Goal: Register for event/course

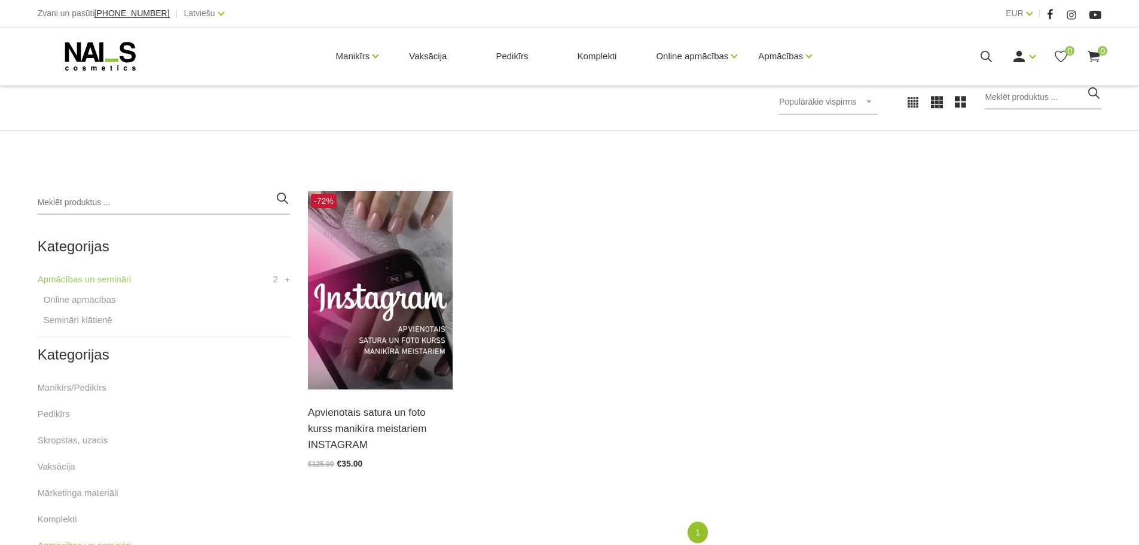
scroll to position [239, 0]
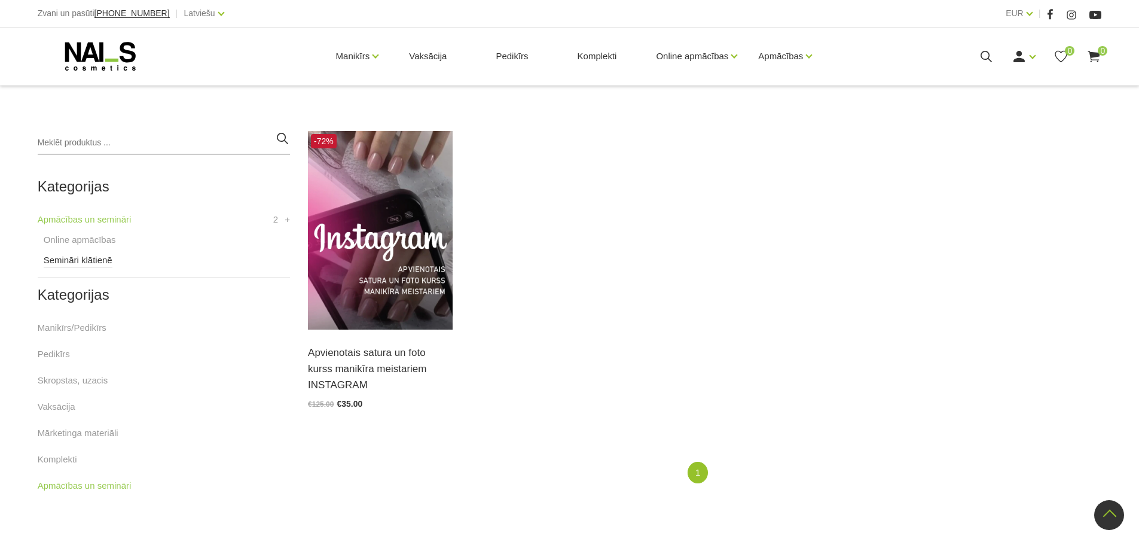
click at [60, 262] on link "Semināri klātienē" at bounding box center [78, 260] width 69 height 14
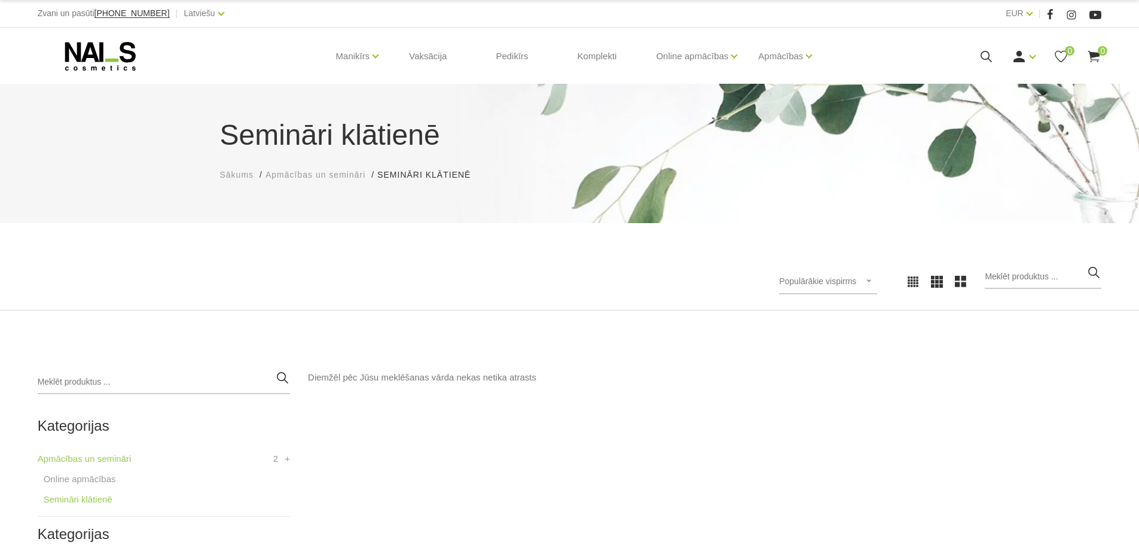
scroll to position [60, 0]
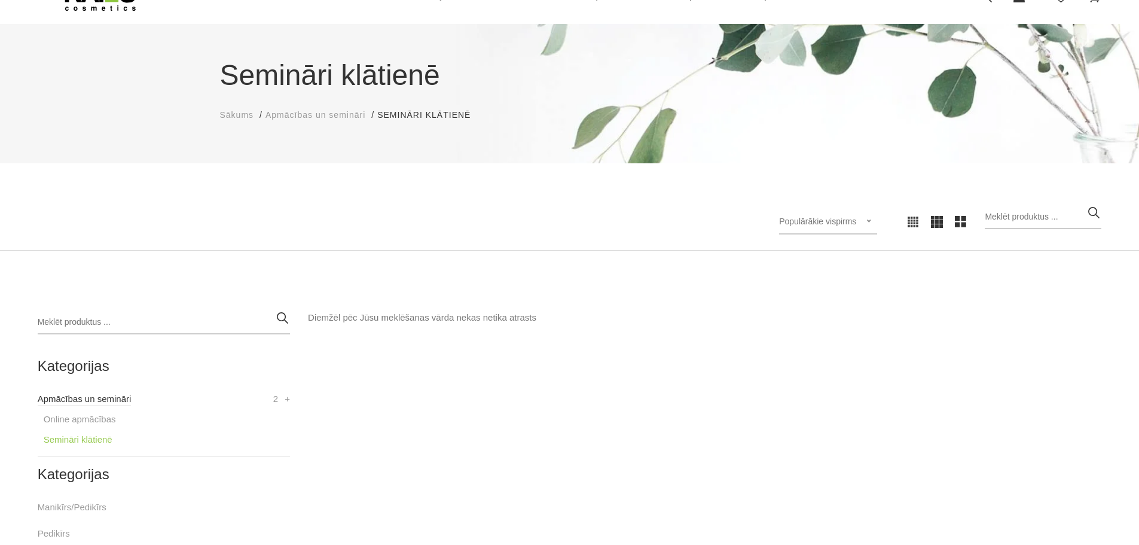
click at [103, 398] on link "Apmācības un semināri" at bounding box center [85, 399] width 94 height 14
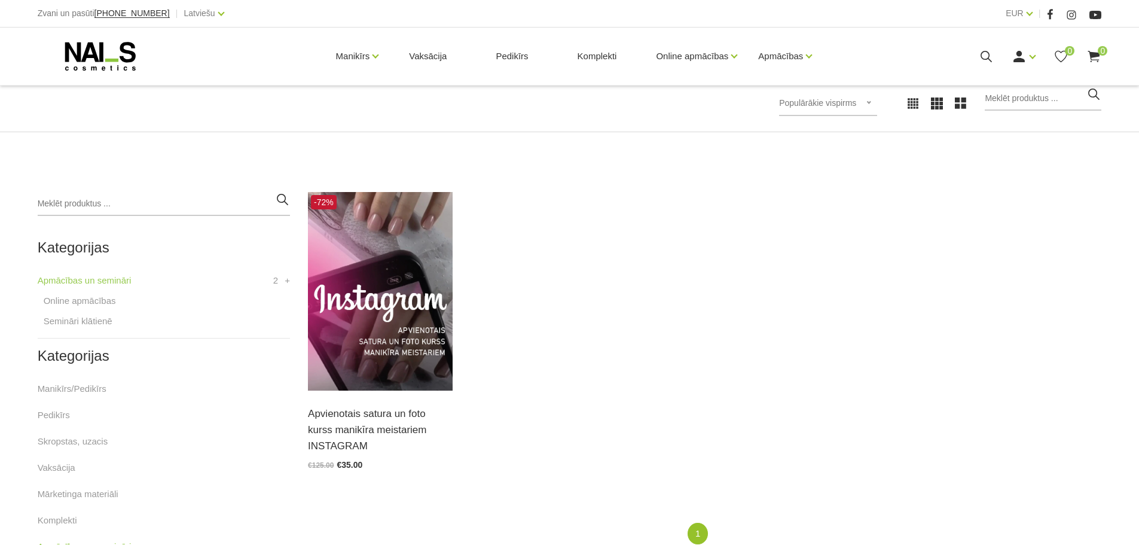
scroll to position [179, 0]
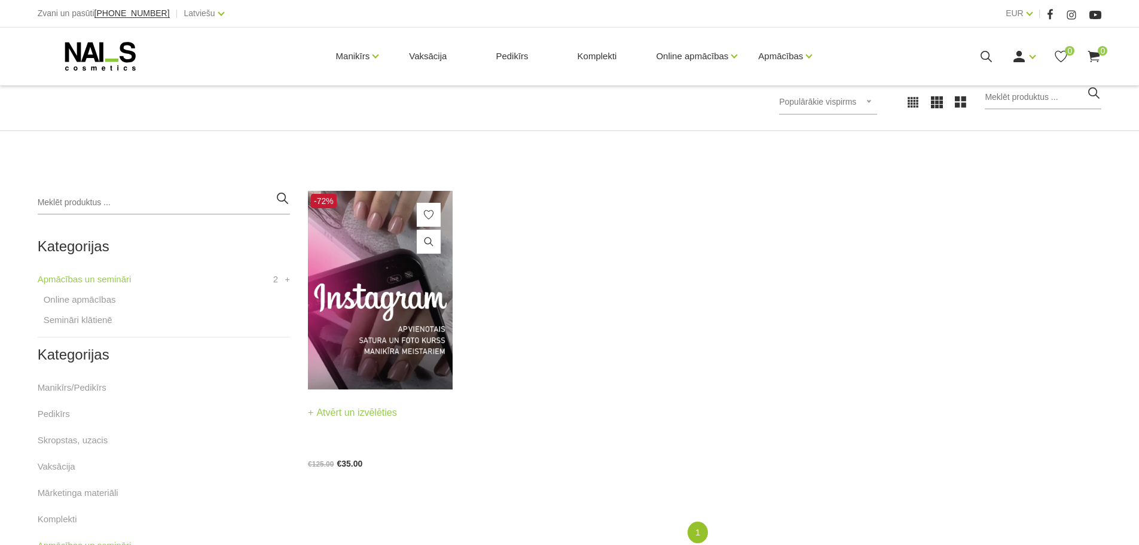
click at [402, 275] on img at bounding box center [380, 290] width 144 height 199
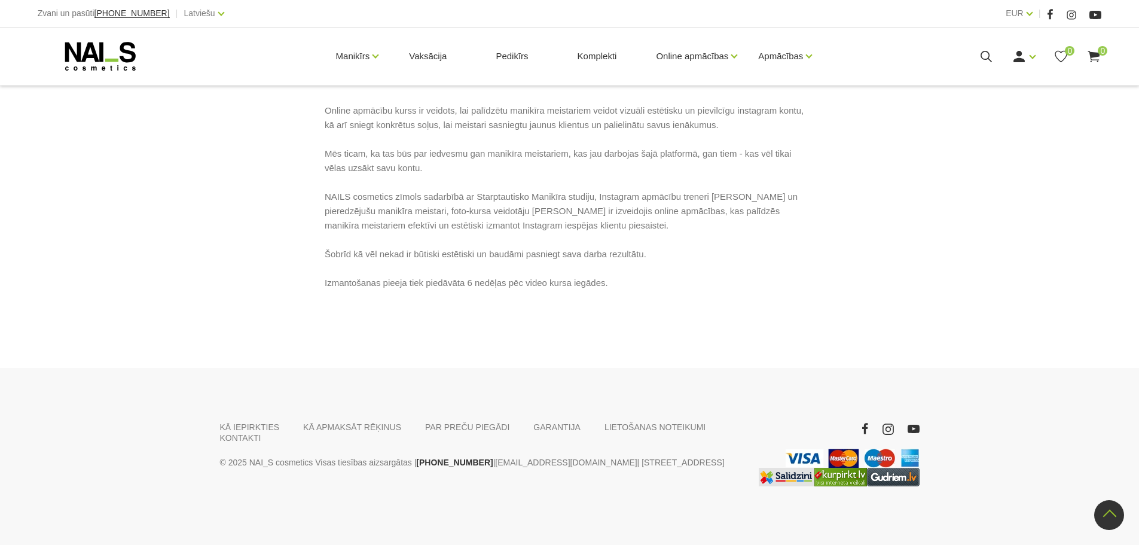
scroll to position [635, 0]
